Goal: Transaction & Acquisition: Purchase product/service

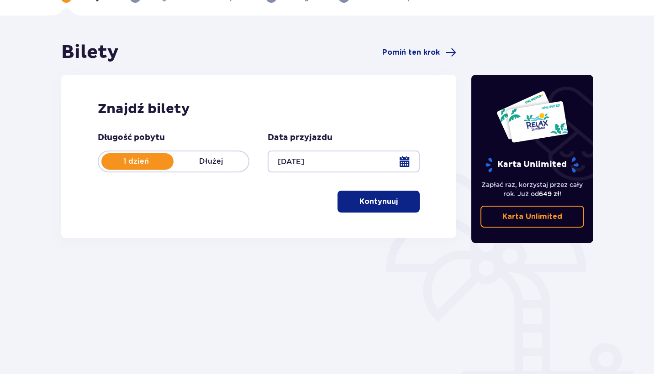
scroll to position [53, 0]
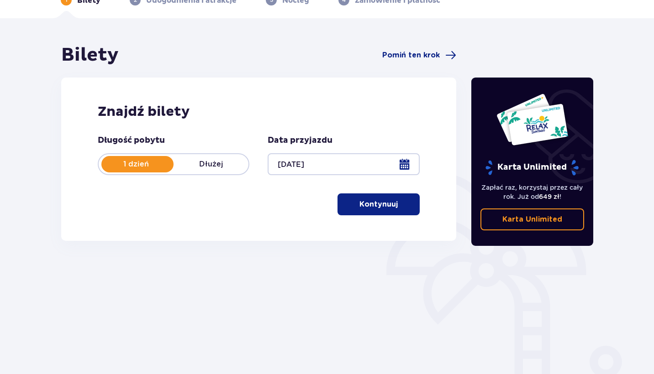
click at [405, 204] on button "Kontynuuj" at bounding box center [378, 205] width 82 height 22
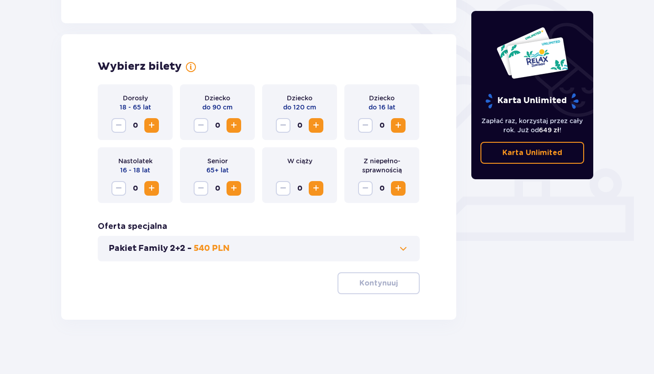
scroll to position [231, 0]
click at [149, 126] on span "Increase" at bounding box center [151, 125] width 11 height 11
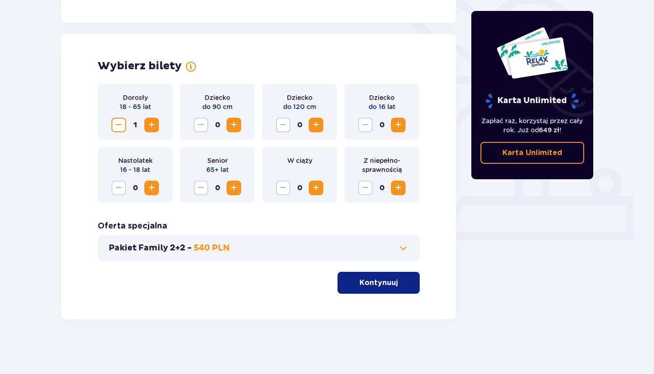
click at [147, 126] on span "Increase" at bounding box center [151, 125] width 11 height 11
click at [399, 283] on span "button" at bounding box center [399, 283] width 11 height 11
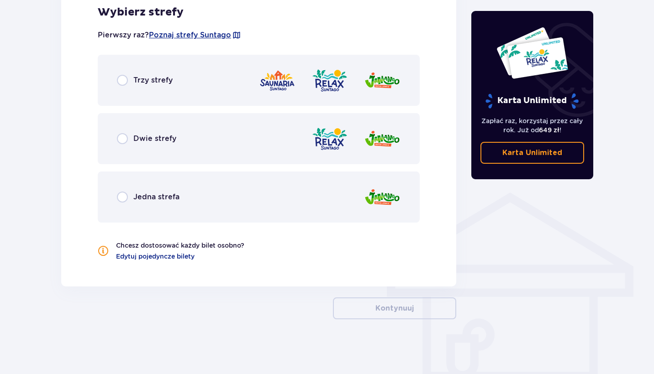
scroll to position [549, 0]
click at [124, 85] on input "radio" at bounding box center [122, 80] width 11 height 11
radio input "true"
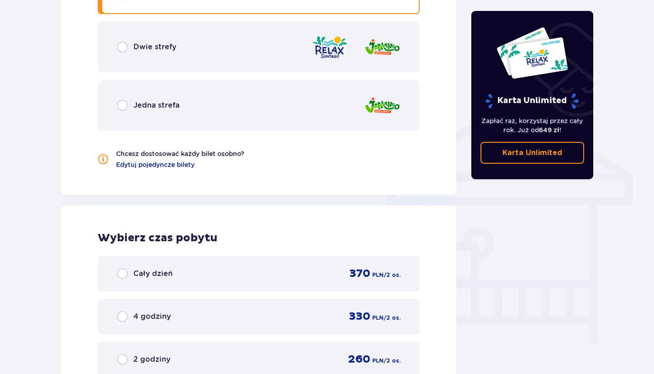
scroll to position [636, 0]
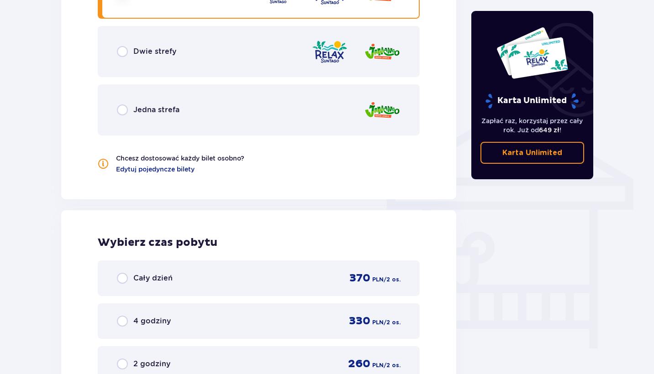
click at [121, 52] on input "radio" at bounding box center [122, 51] width 11 height 11
radio input "true"
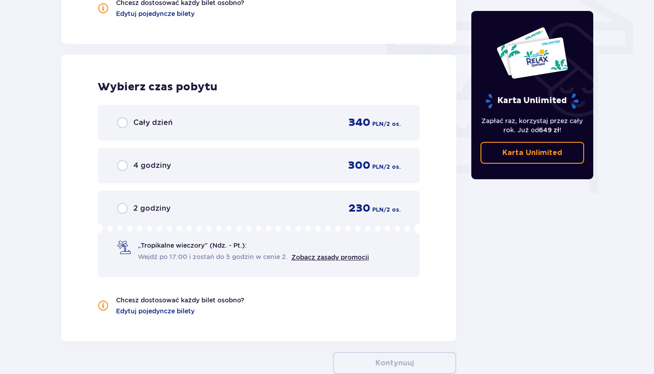
scroll to position [799, 0]
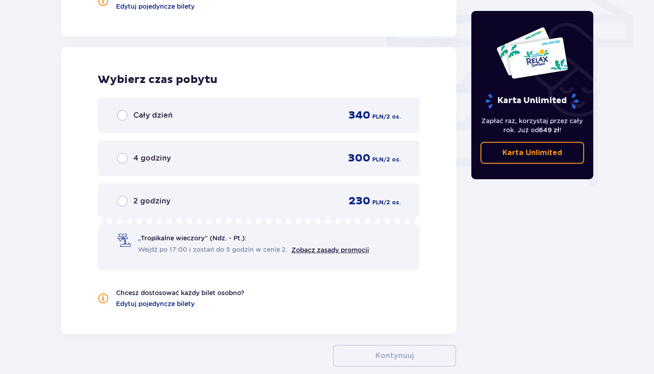
click at [124, 159] on input "radio" at bounding box center [122, 158] width 11 height 11
radio input "true"
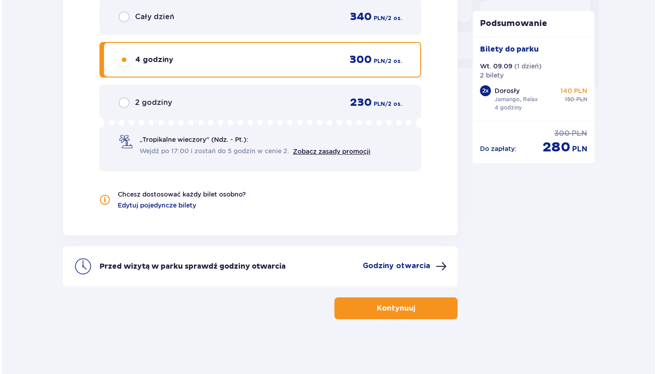
scroll to position [897, 0]
click at [409, 264] on p "Godziny otwarcia" at bounding box center [395, 266] width 68 height 10
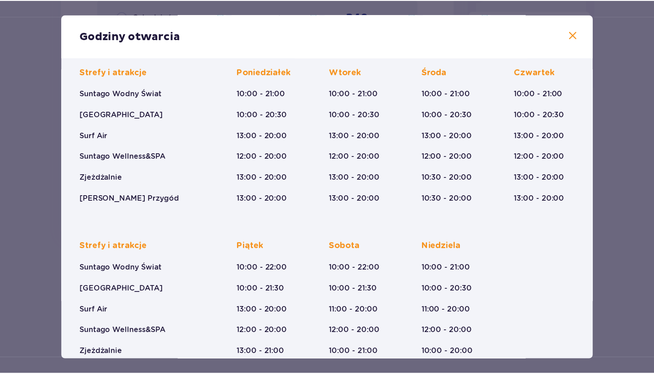
scroll to position [63, 0]
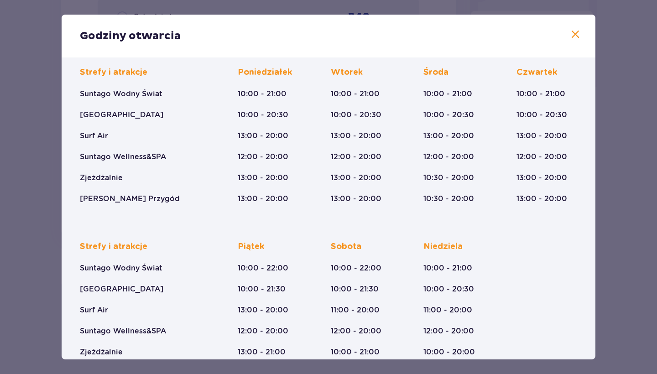
click at [570, 33] on span at bounding box center [575, 34] width 11 height 11
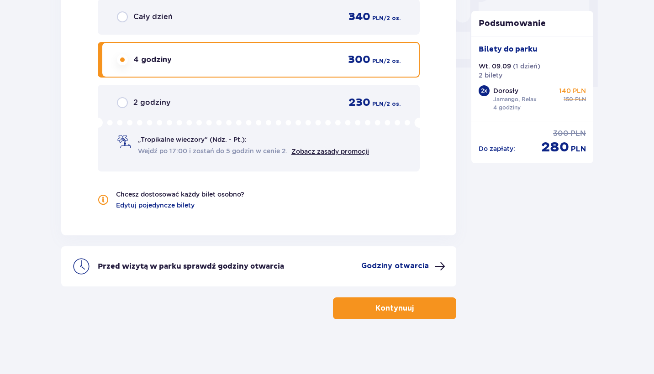
click at [410, 314] on span "button" at bounding box center [415, 308] width 11 height 11
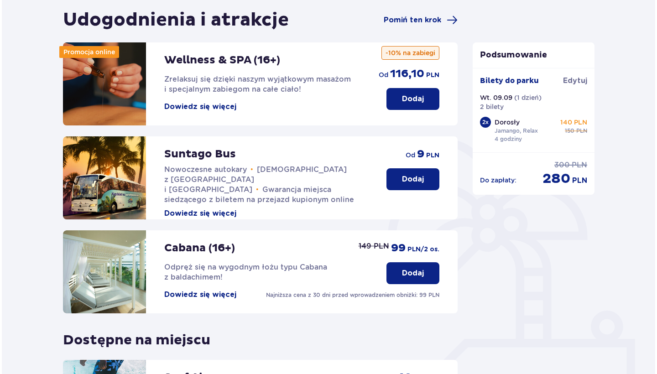
scroll to position [88, 0]
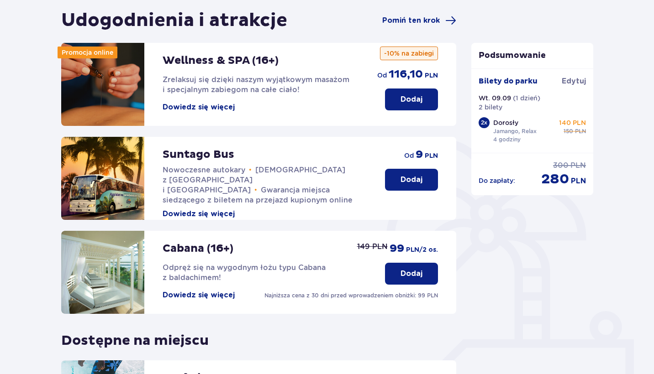
click at [217, 111] on button "Dowiedz się więcej" at bounding box center [198, 107] width 72 height 10
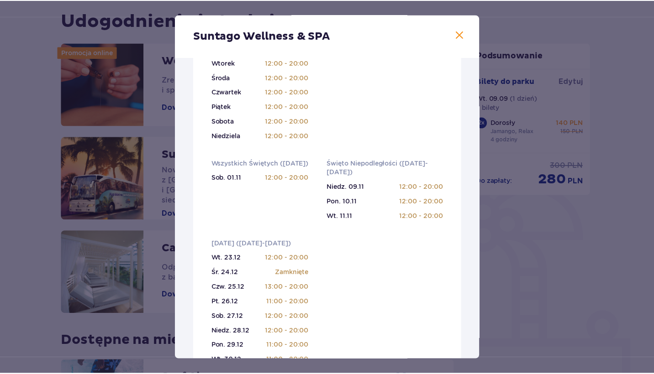
scroll to position [201, 0]
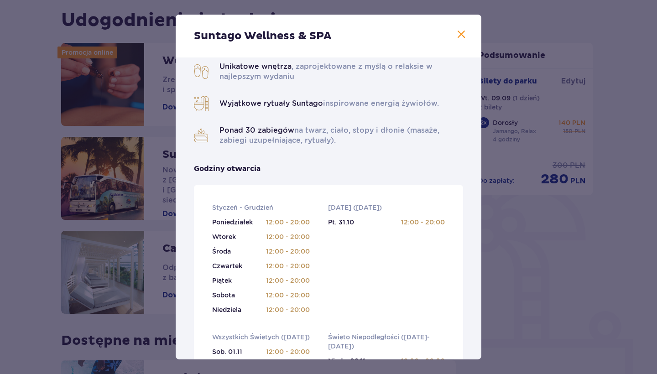
click at [459, 35] on span at bounding box center [461, 34] width 11 height 11
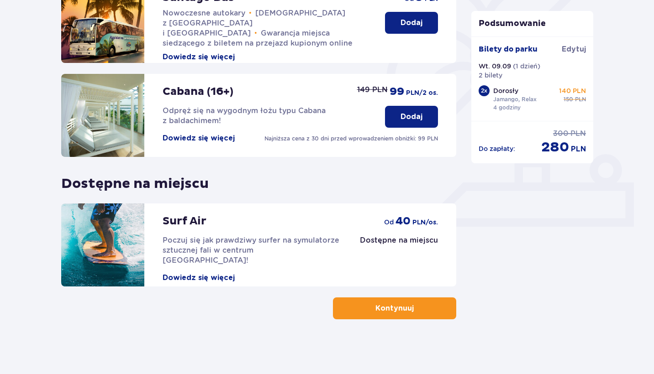
scroll to position [245, 0]
click at [443, 320] on div "Udogodnienia i atrakcje Pomiń ten krok Promocja online Wellness & SPA (16+) Zre…" at bounding box center [327, 101] width 654 height 548
click at [434, 310] on button "Kontynuuj" at bounding box center [394, 309] width 123 height 22
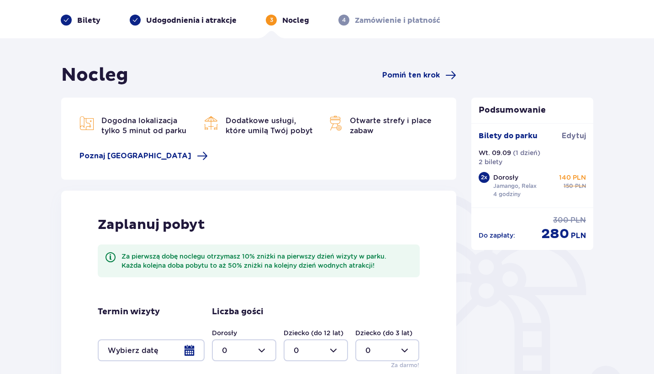
scroll to position [22, 0]
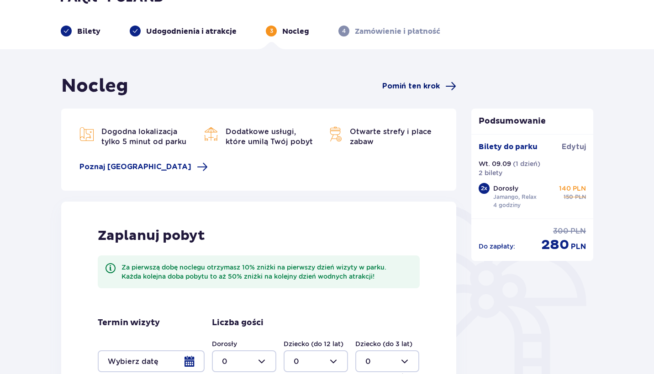
click at [425, 82] on span "Pomiń ten krok" at bounding box center [411, 86] width 58 height 10
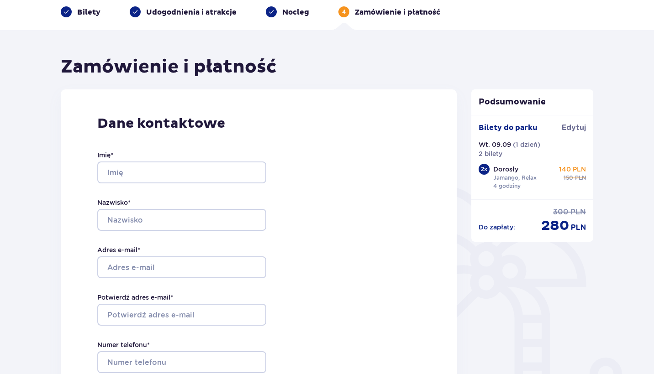
scroll to position [16, 0]
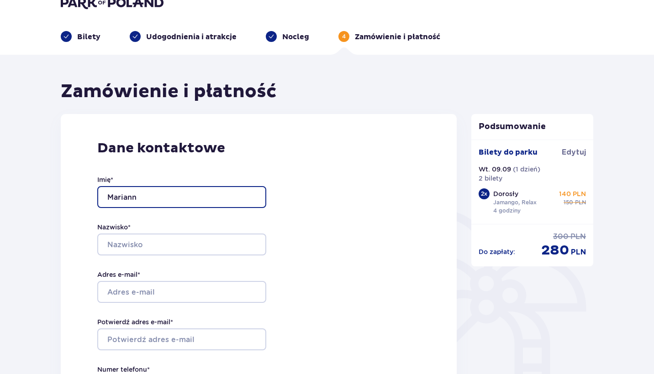
type input "[PERSON_NAME]"
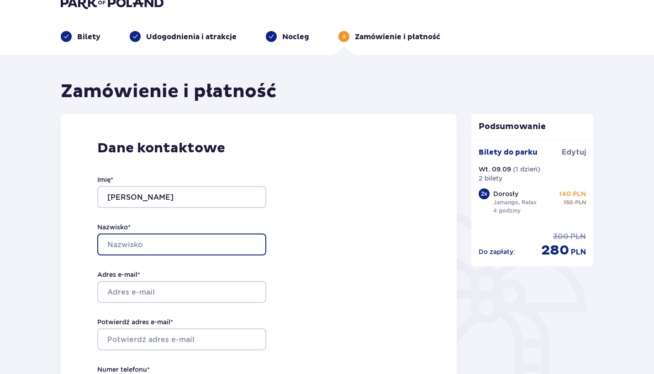
type input "Falkowska"
type input "[STREET_ADDRESS]"
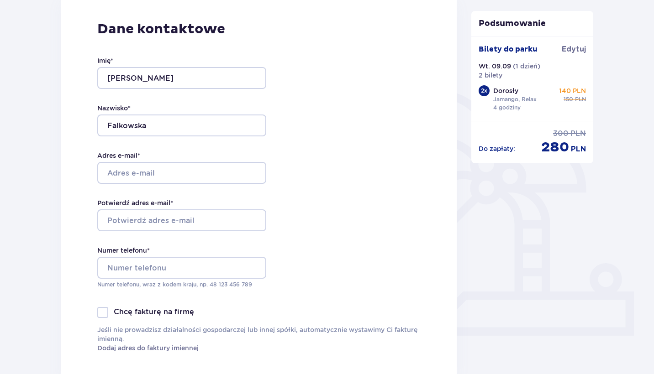
scroll to position [186, 0]
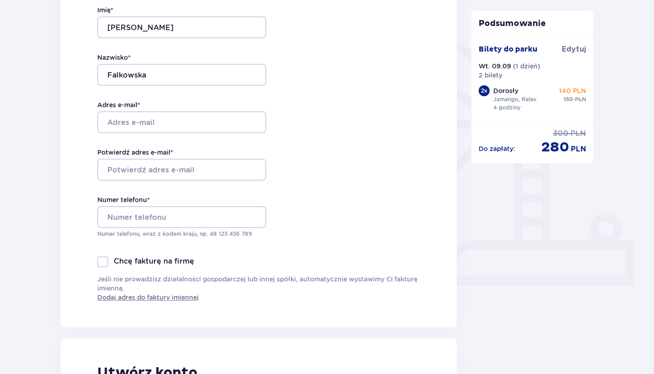
type input "[PERSON_NAME]"
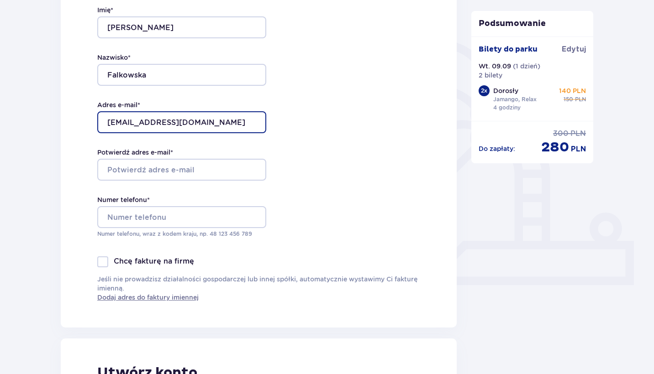
type input "[EMAIL_ADDRESS][DOMAIN_NAME]"
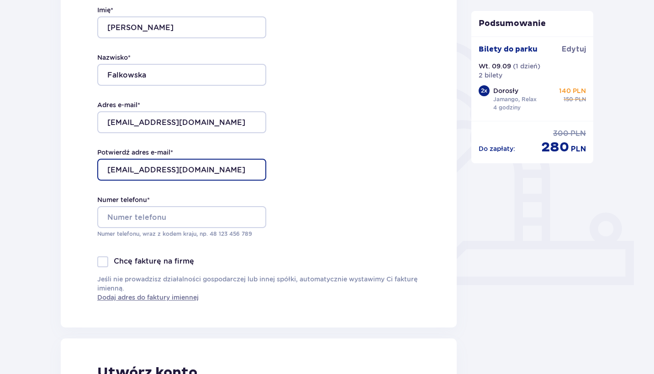
type input "[EMAIL_ADDRESS][DOMAIN_NAME]"
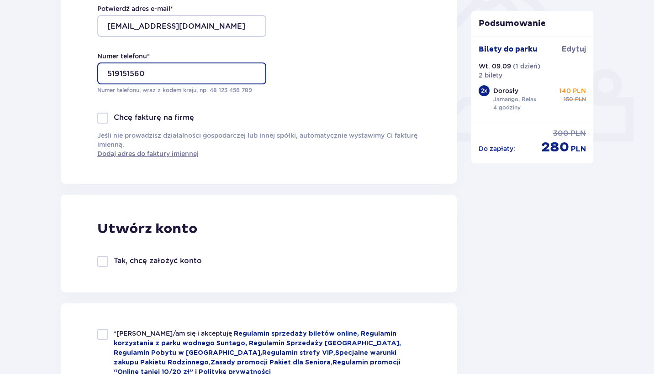
scroll to position [331, 0]
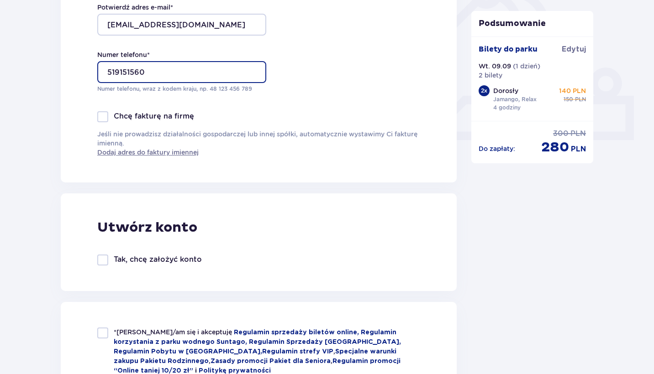
type input "519151560"
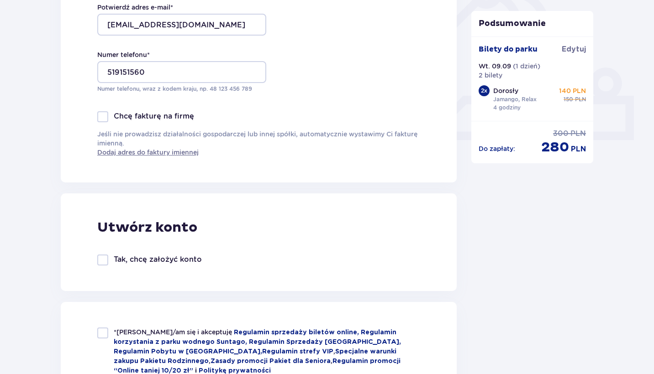
click at [106, 258] on div at bounding box center [102, 260] width 11 height 11
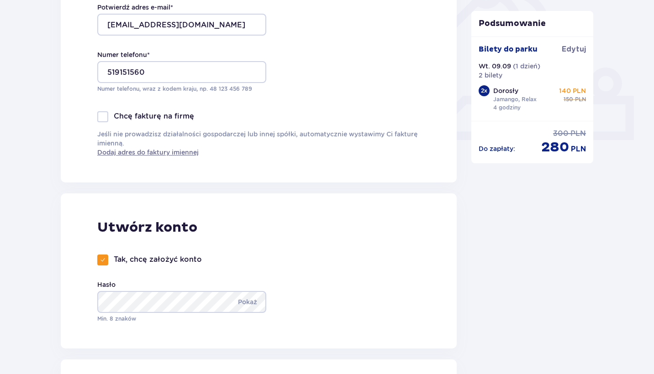
checkbox input "true"
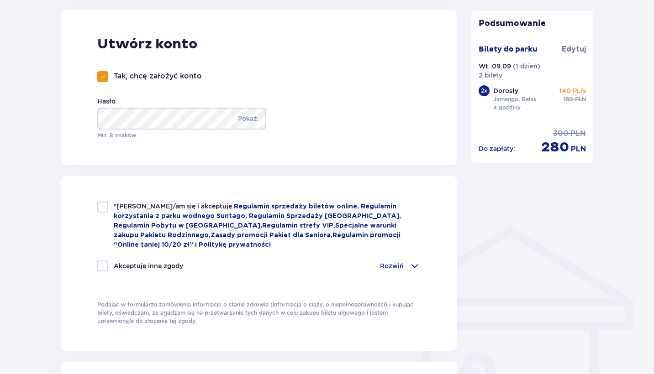
scroll to position [520, 0]
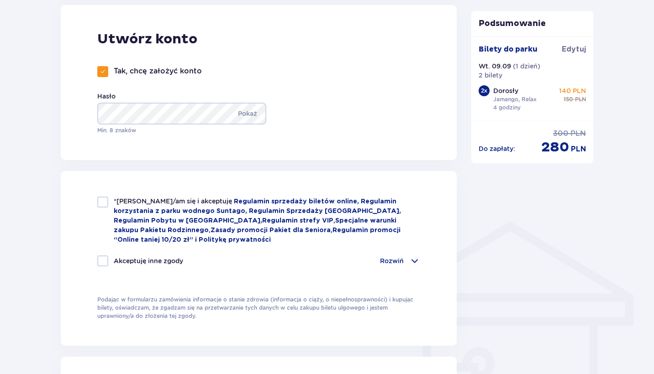
click at [100, 200] on div at bounding box center [102, 202] width 11 height 11
checkbox input "true"
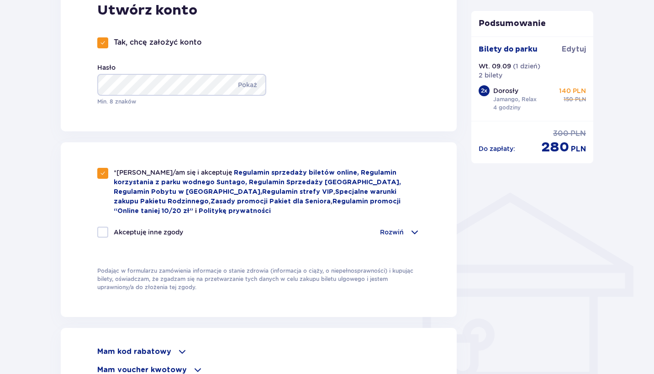
scroll to position [553, 0]
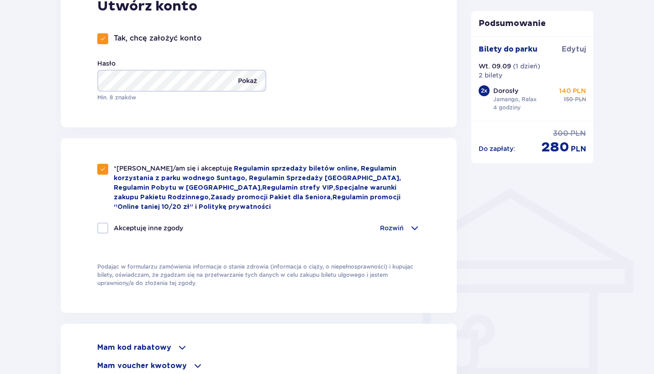
click at [243, 81] on p "Pokaż" at bounding box center [247, 81] width 19 height 22
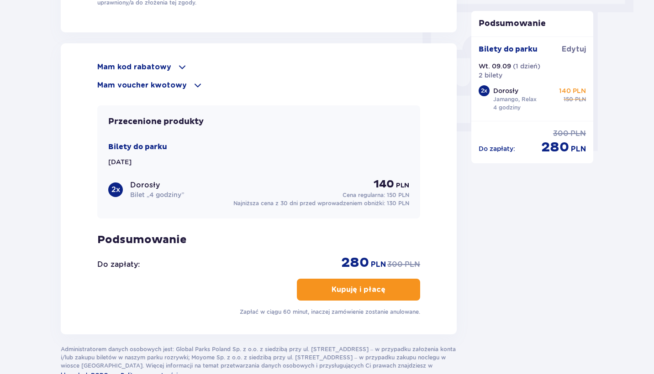
scroll to position [834, 0]
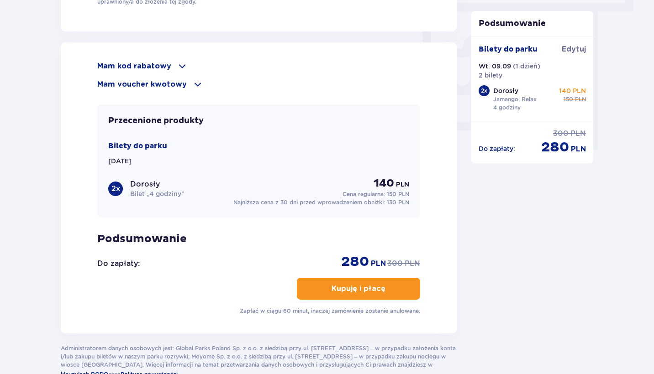
click at [178, 69] on span at bounding box center [182, 66] width 11 height 11
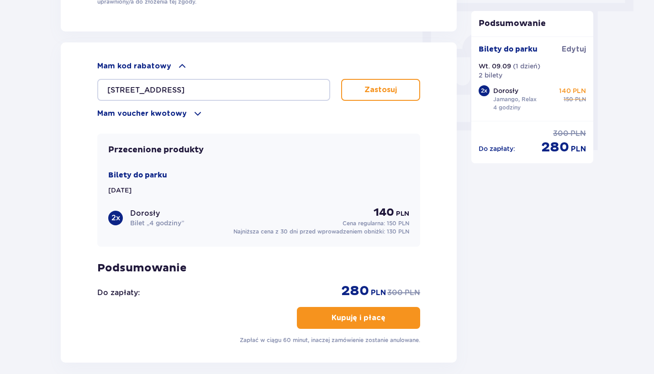
click at [192, 117] on span at bounding box center [197, 113] width 11 height 11
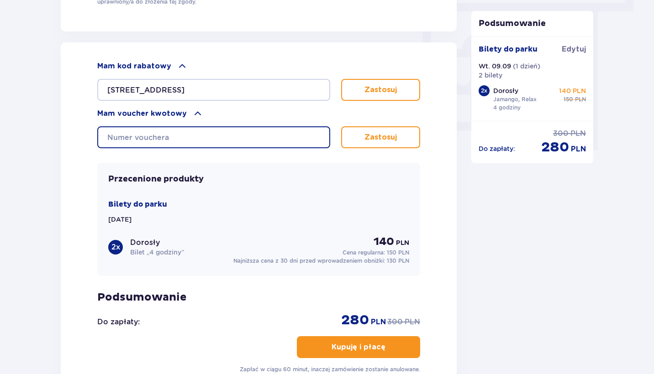
click at [196, 138] on input "text" at bounding box center [213, 137] width 233 height 22
type input "06200008055419636"
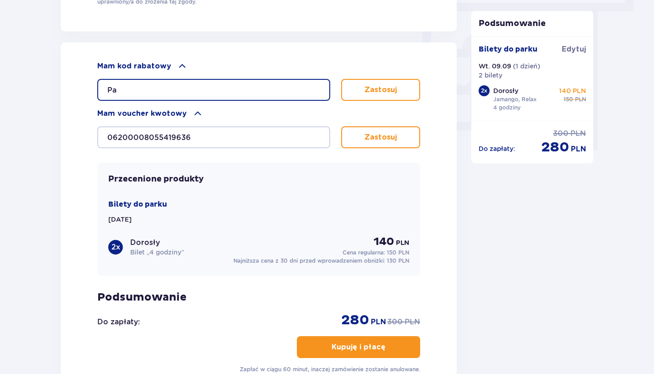
type input "P"
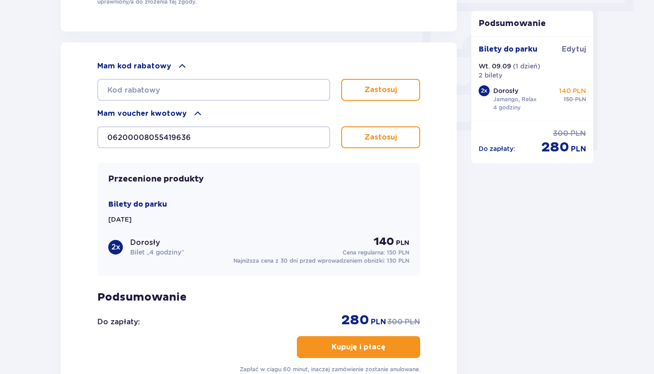
click at [177, 65] on span at bounding box center [182, 66] width 11 height 11
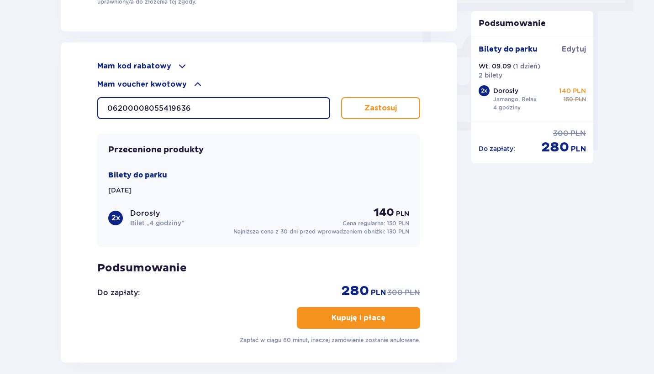
click at [140, 110] on input "06200008055419636" at bounding box center [213, 108] width 233 height 22
type input "0620008055419636"
click at [372, 116] on button "Zastosuj" at bounding box center [380, 108] width 79 height 22
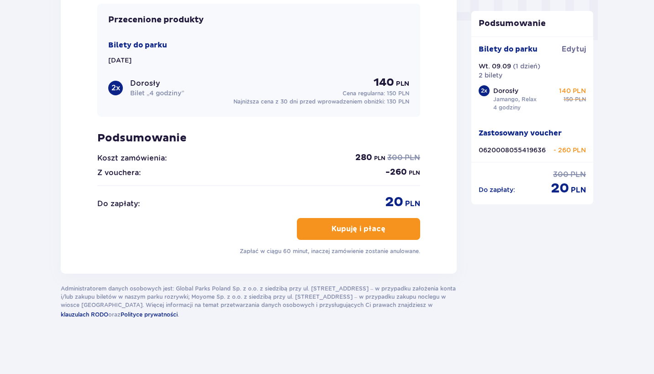
scroll to position [944, 0]
click at [382, 230] on span "button" at bounding box center [387, 229] width 11 height 11
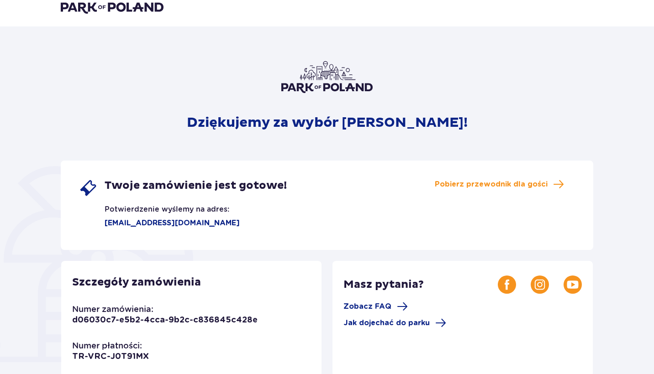
scroll to position [9, 0]
